Goal: Use online tool/utility: Utilize a website feature to perform a specific function

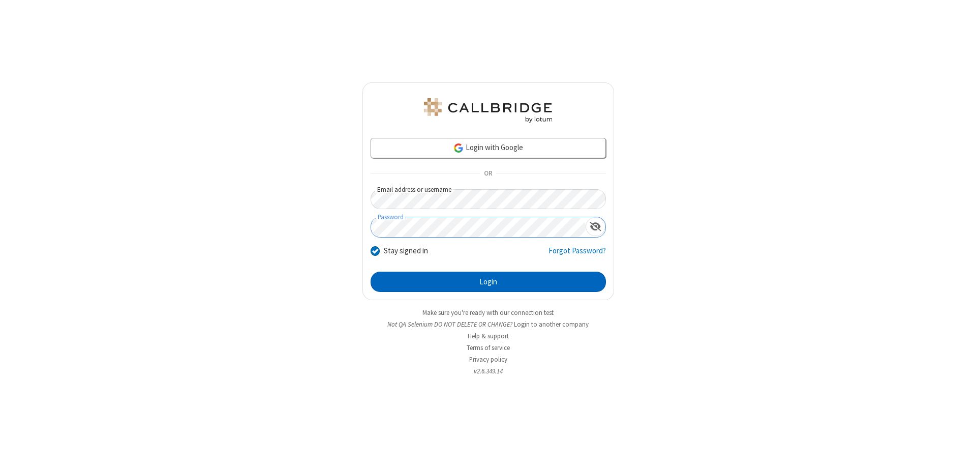
click at [488, 282] on button "Login" at bounding box center [488, 282] width 235 height 20
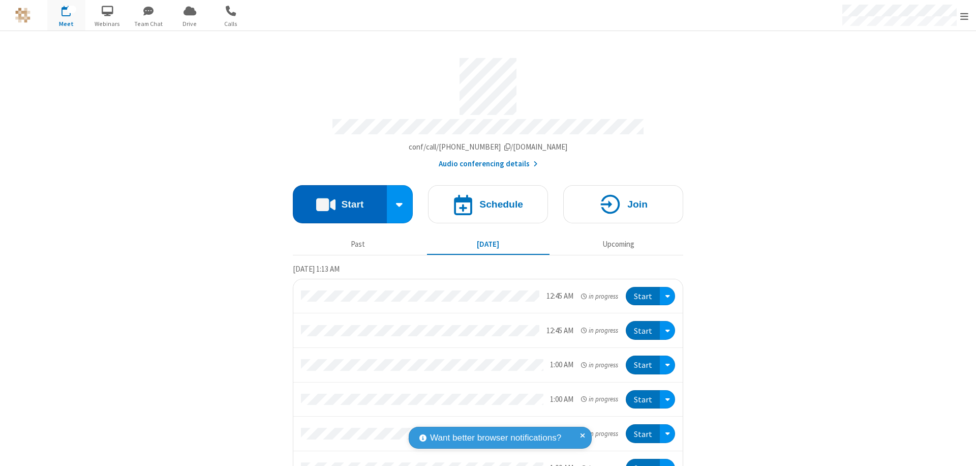
click at [336, 199] on button "Start" at bounding box center [340, 204] width 94 height 38
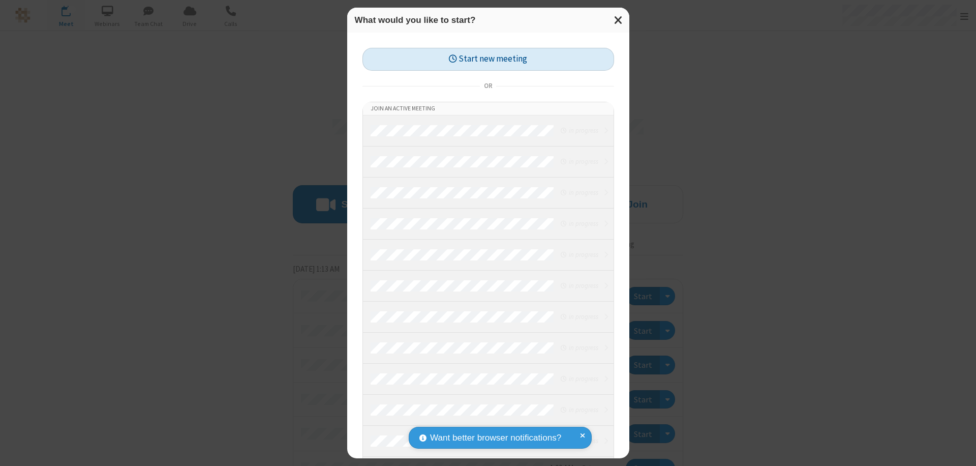
click at [488, 59] on button "Start new meeting" at bounding box center [489, 59] width 252 height 23
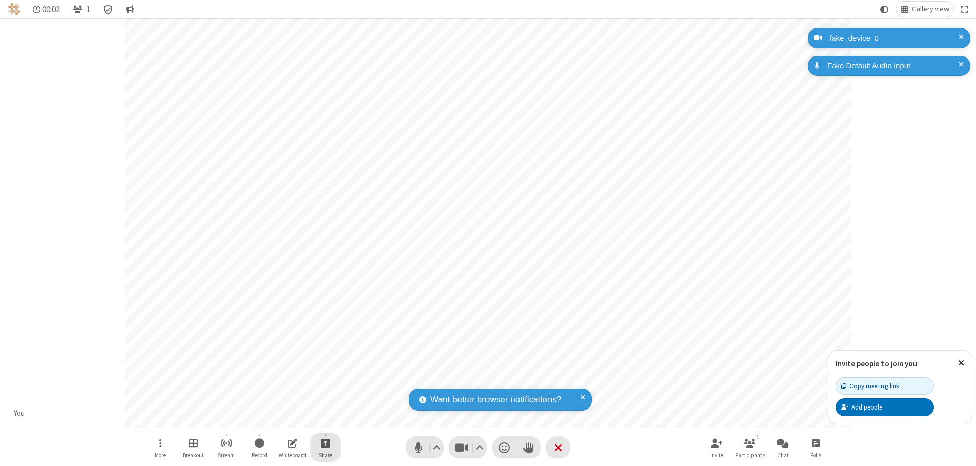
click at [325, 442] on span "Start sharing" at bounding box center [326, 442] width 10 height 13
click at [284, 418] on span "Share my screen" at bounding box center [285, 418] width 12 height 9
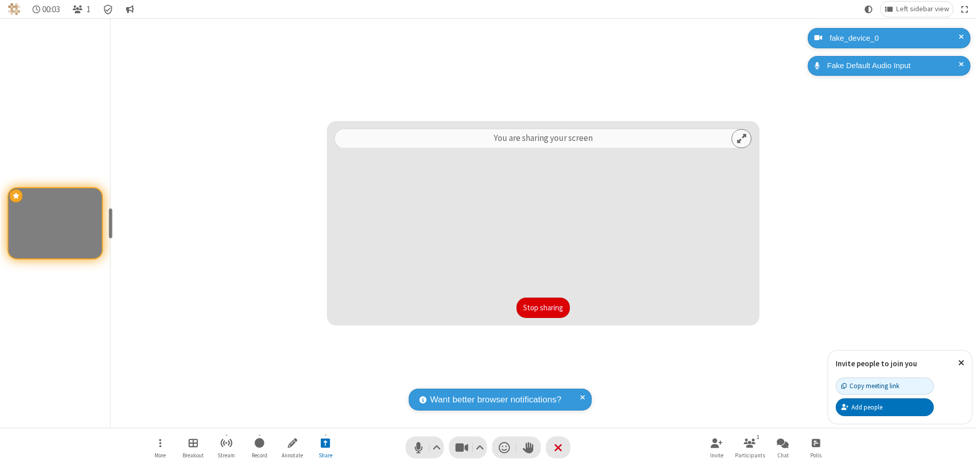
click at [543, 308] on button "Stop sharing" at bounding box center [543, 308] width 53 height 20
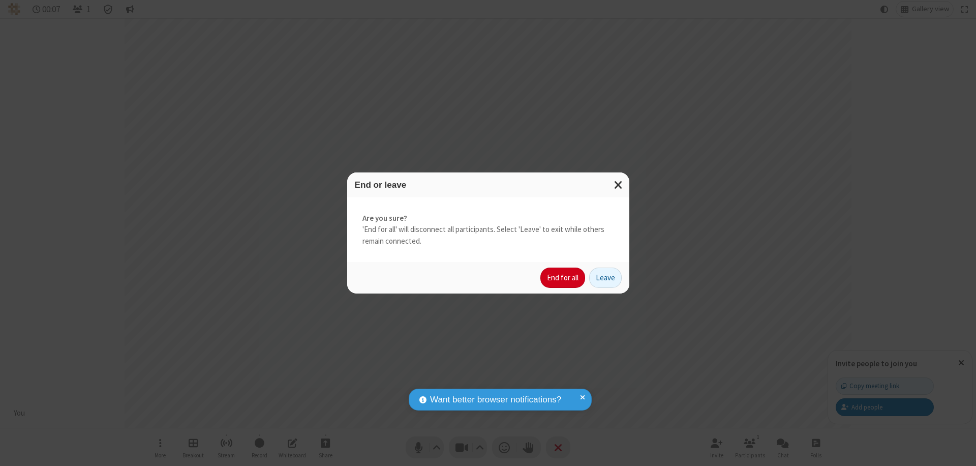
click at [563, 278] on button "End for all" at bounding box center [563, 278] width 45 height 20
